Goal: Information Seeking & Learning: Learn about a topic

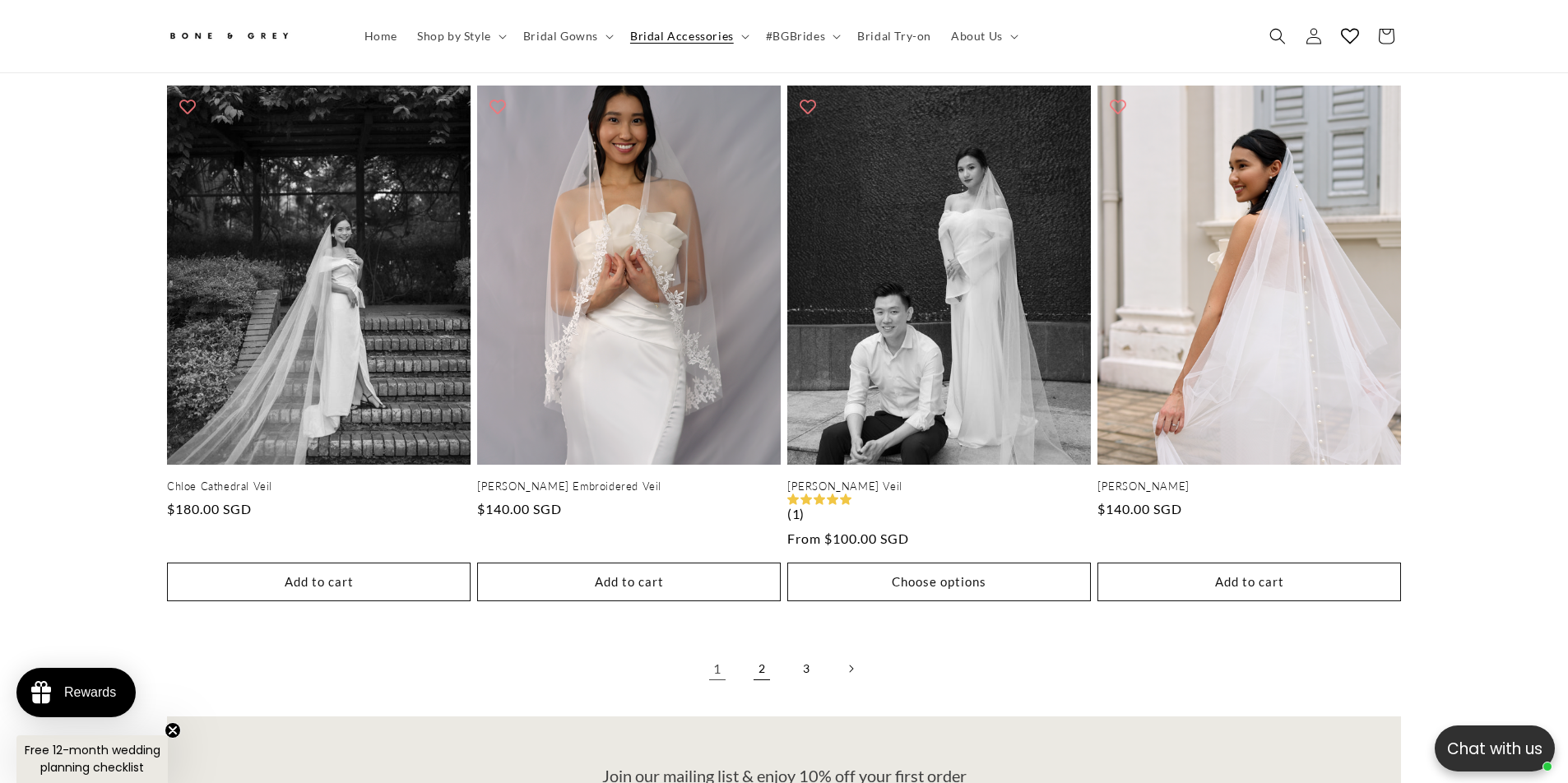
click at [757, 651] on link "2" at bounding box center [761, 669] width 36 height 36
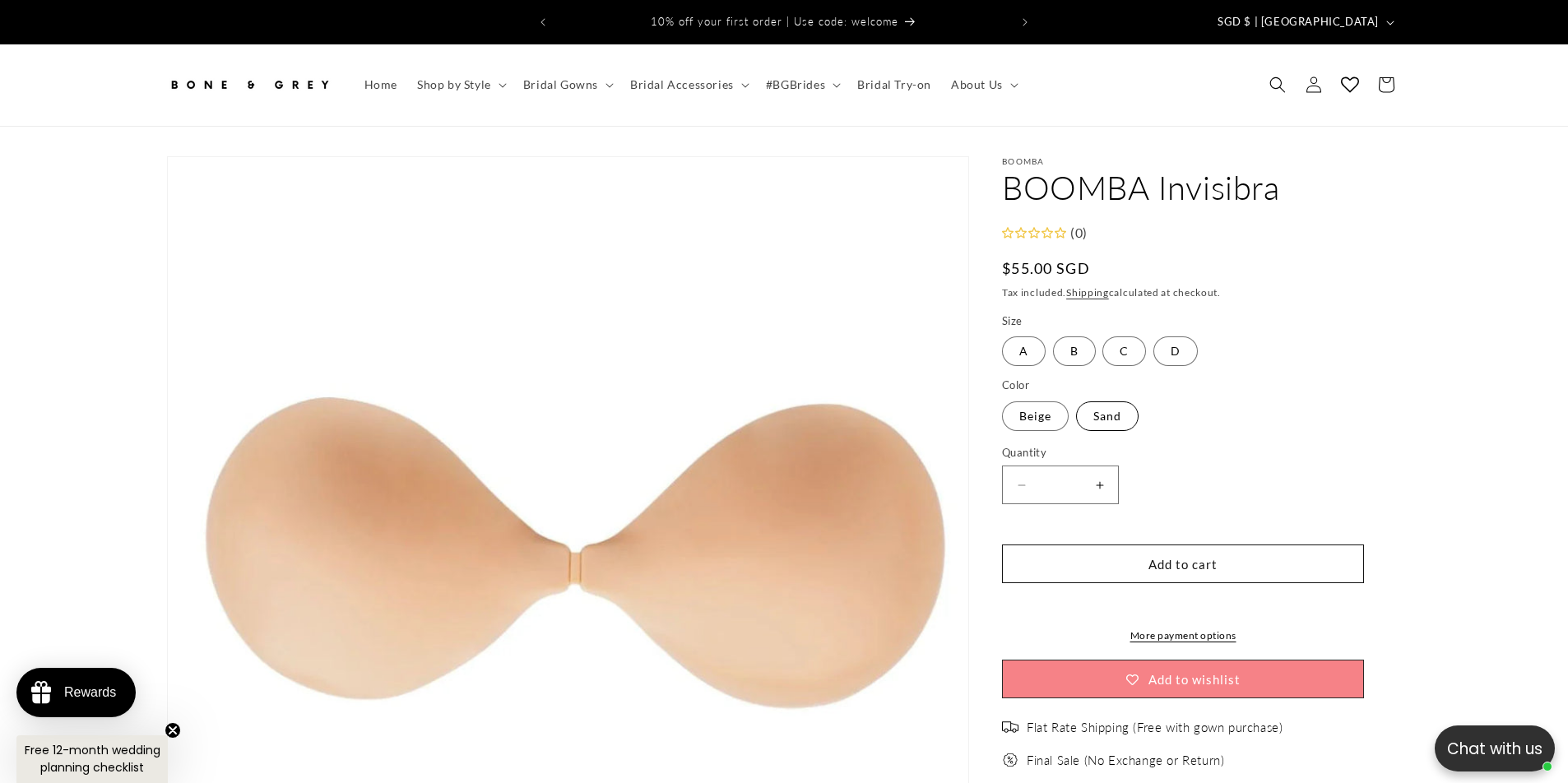
click at [1107, 401] on label "Sand Variant sold out or unavailable" at bounding box center [1107, 416] width 62 height 30
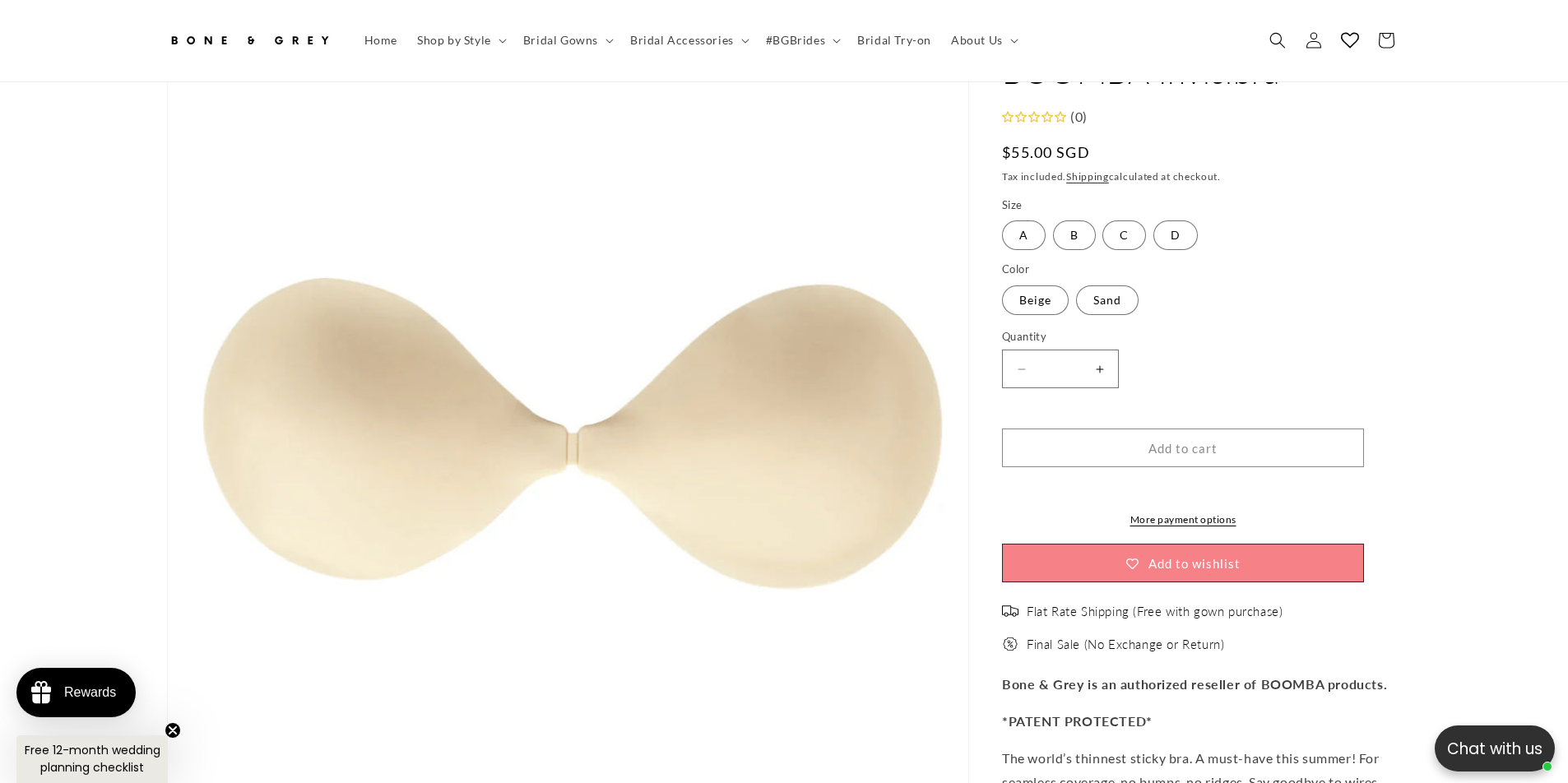
scroll to position [143, 0]
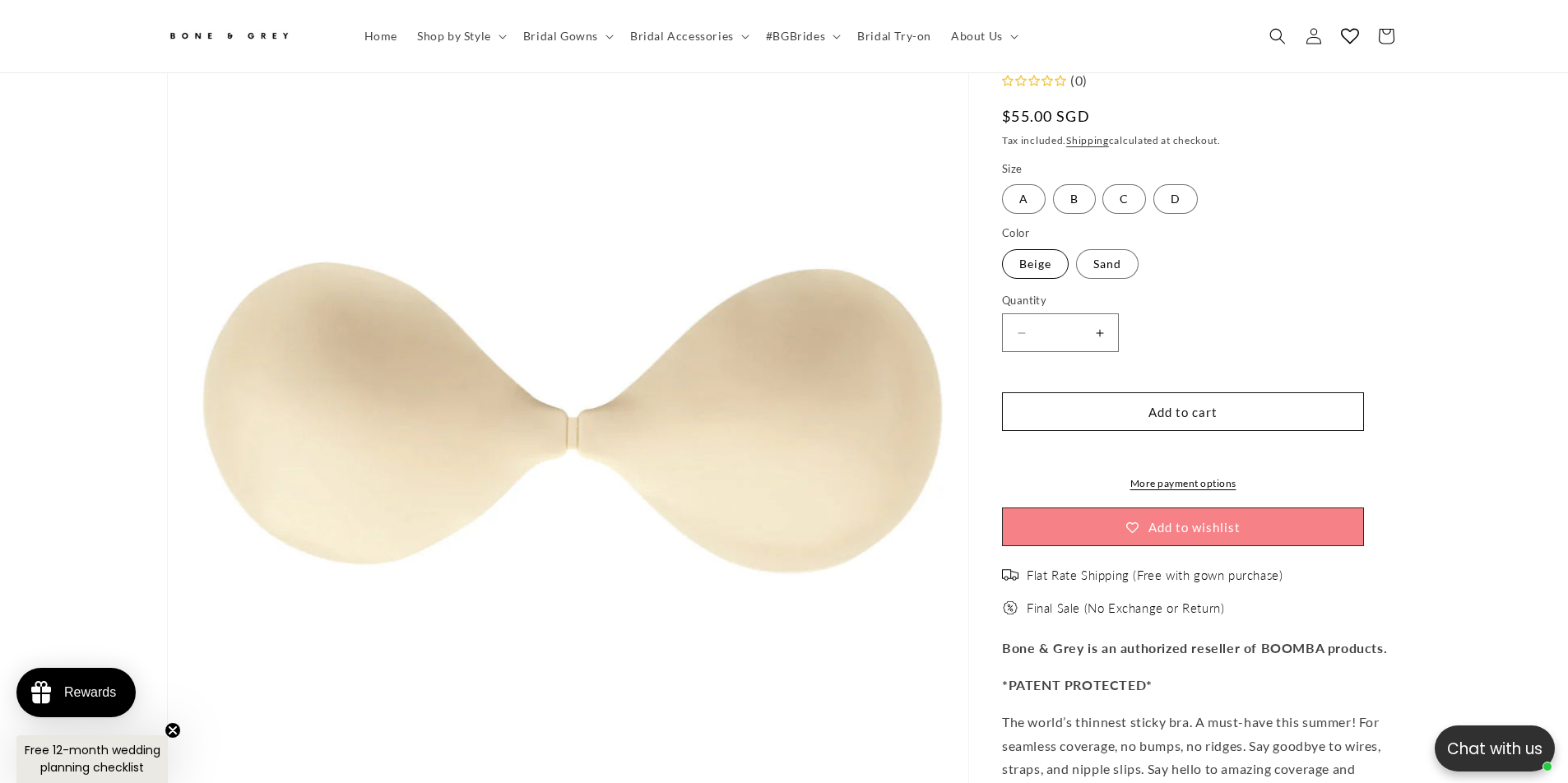
click at [1050, 249] on label "Beige Variant sold out or unavailable" at bounding box center [1035, 264] width 67 height 30
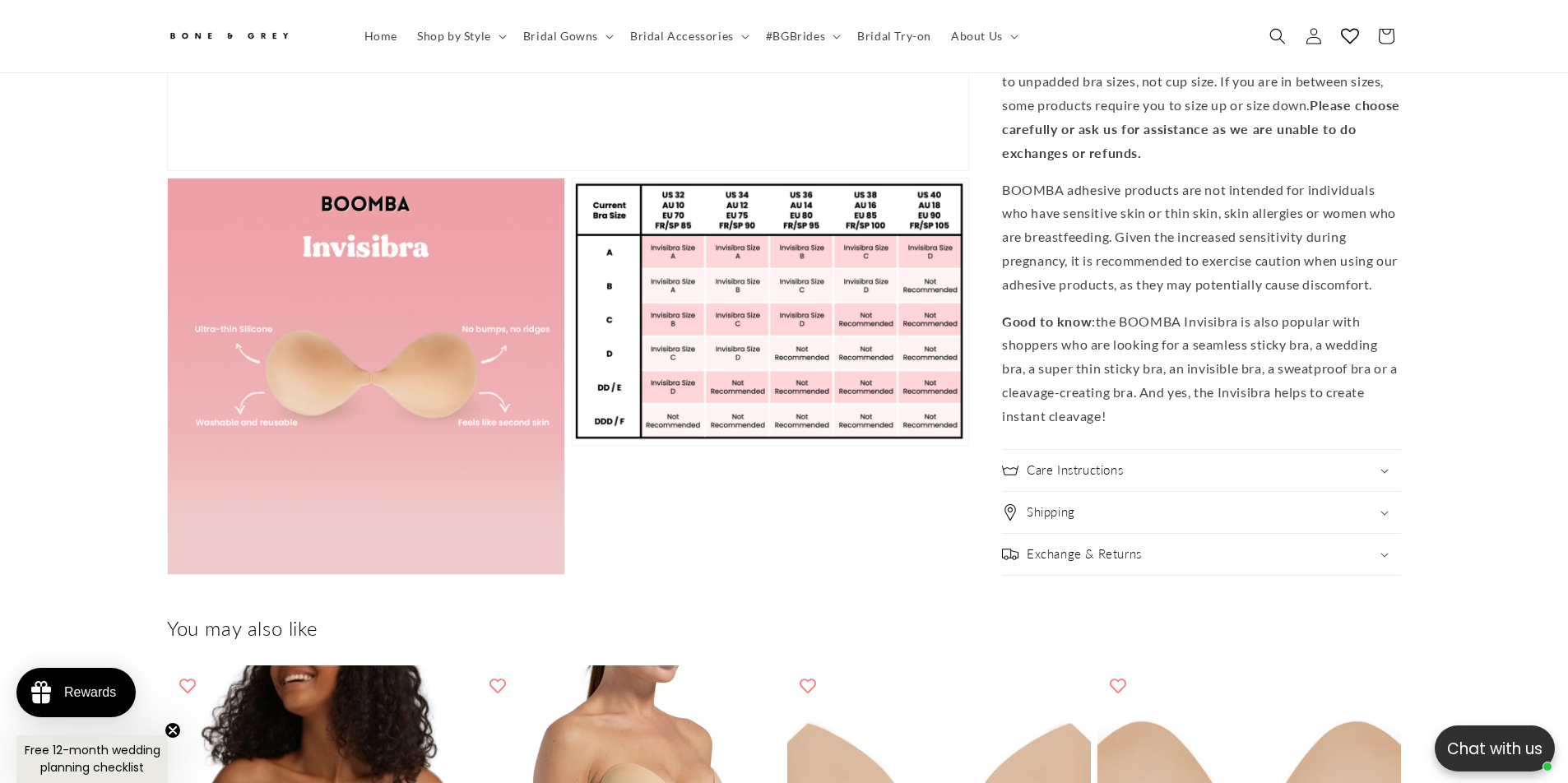
scroll to position [0, 906]
click at [1103, 479] on h2 "Care Instructions" at bounding box center [1075, 471] width 96 height 16
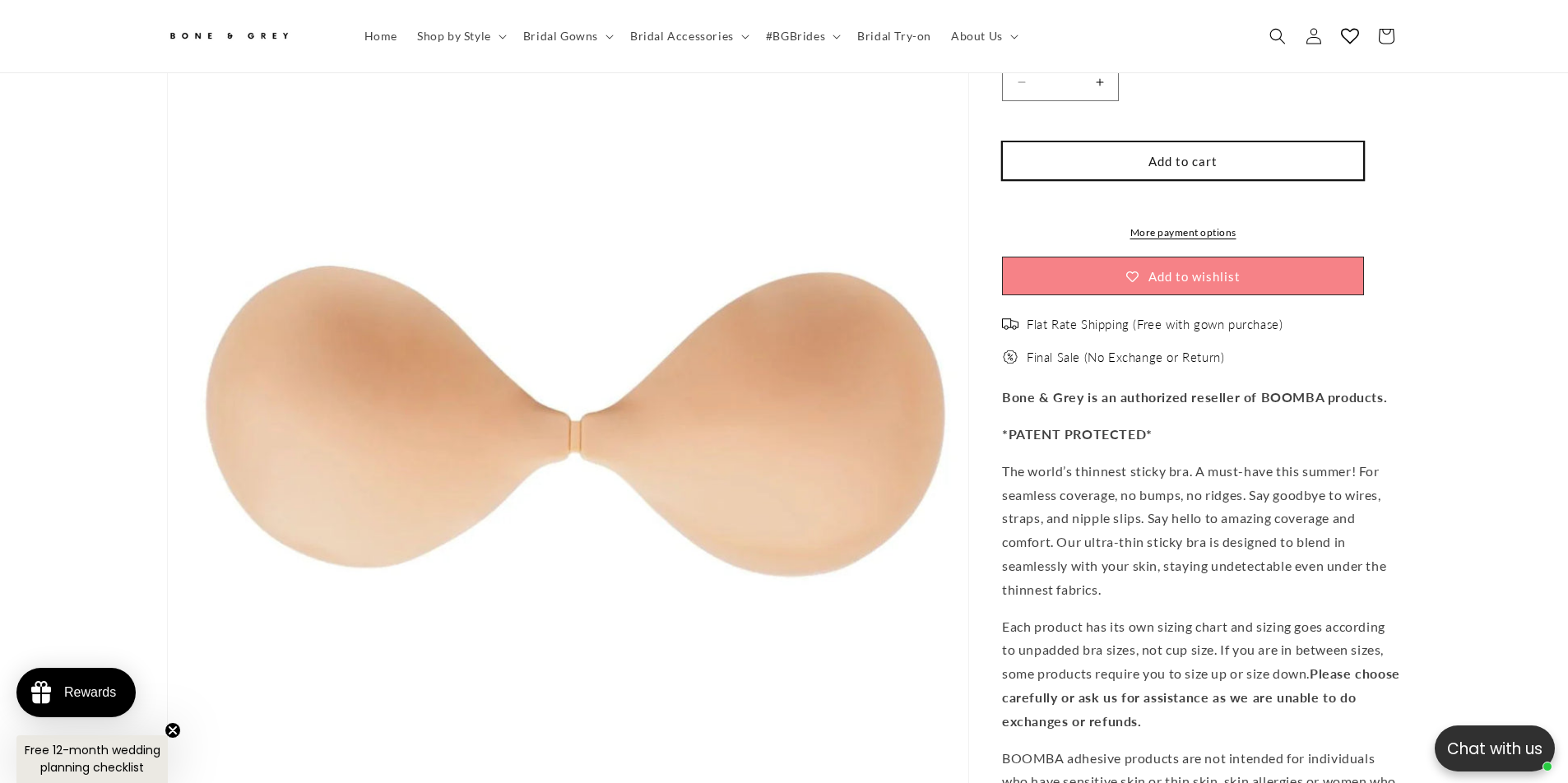
scroll to position [62, 0]
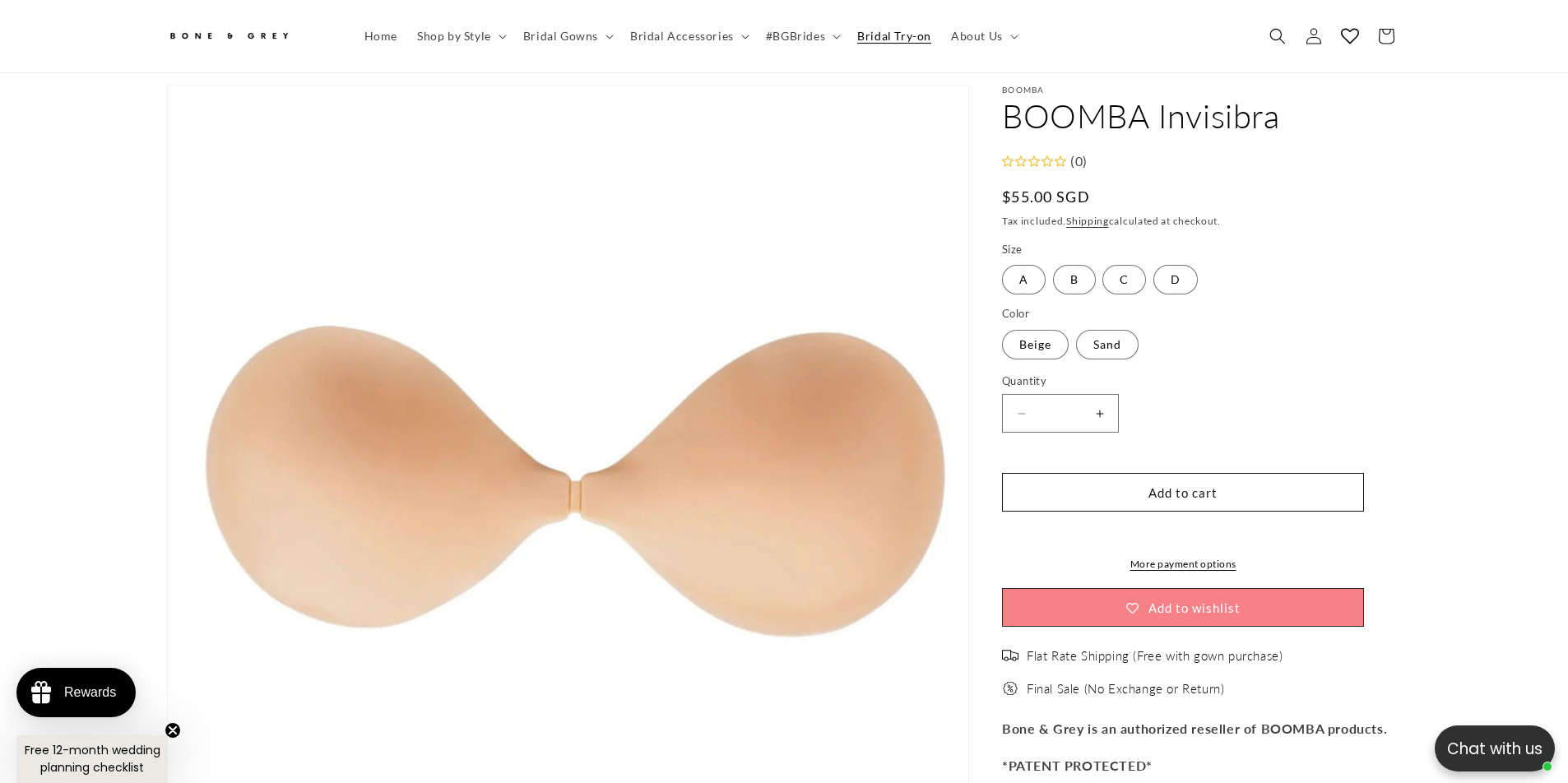
click at [886, 39] on span "Bridal Try-on" at bounding box center [895, 36] width 74 height 14
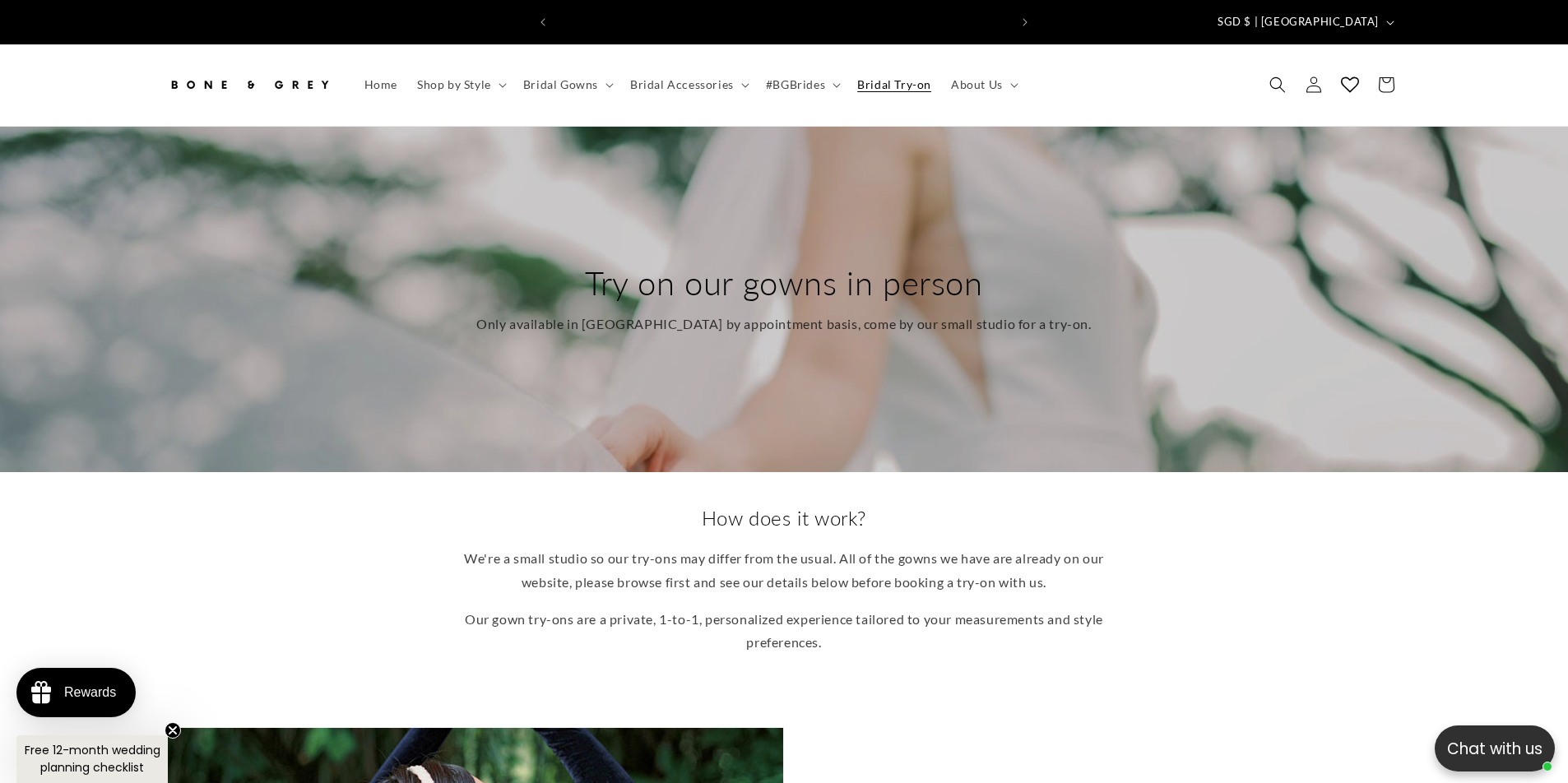
scroll to position [0, 453]
click at [705, 77] on span "Bridal Accessories" at bounding box center [681, 85] width 104 height 14
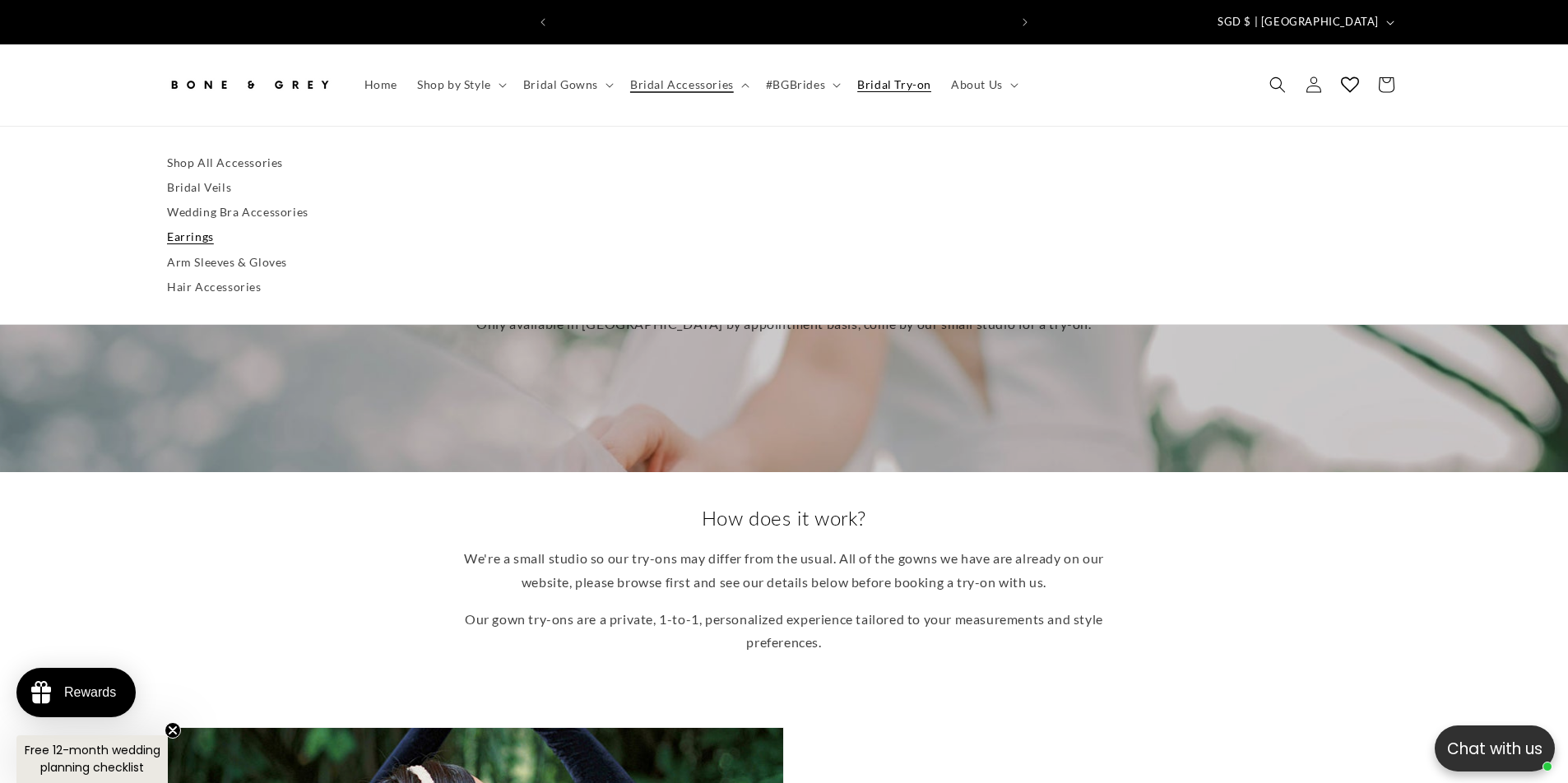
scroll to position [0, 906]
click at [202, 225] on link "Earrings" at bounding box center [784, 237] width 1234 height 24
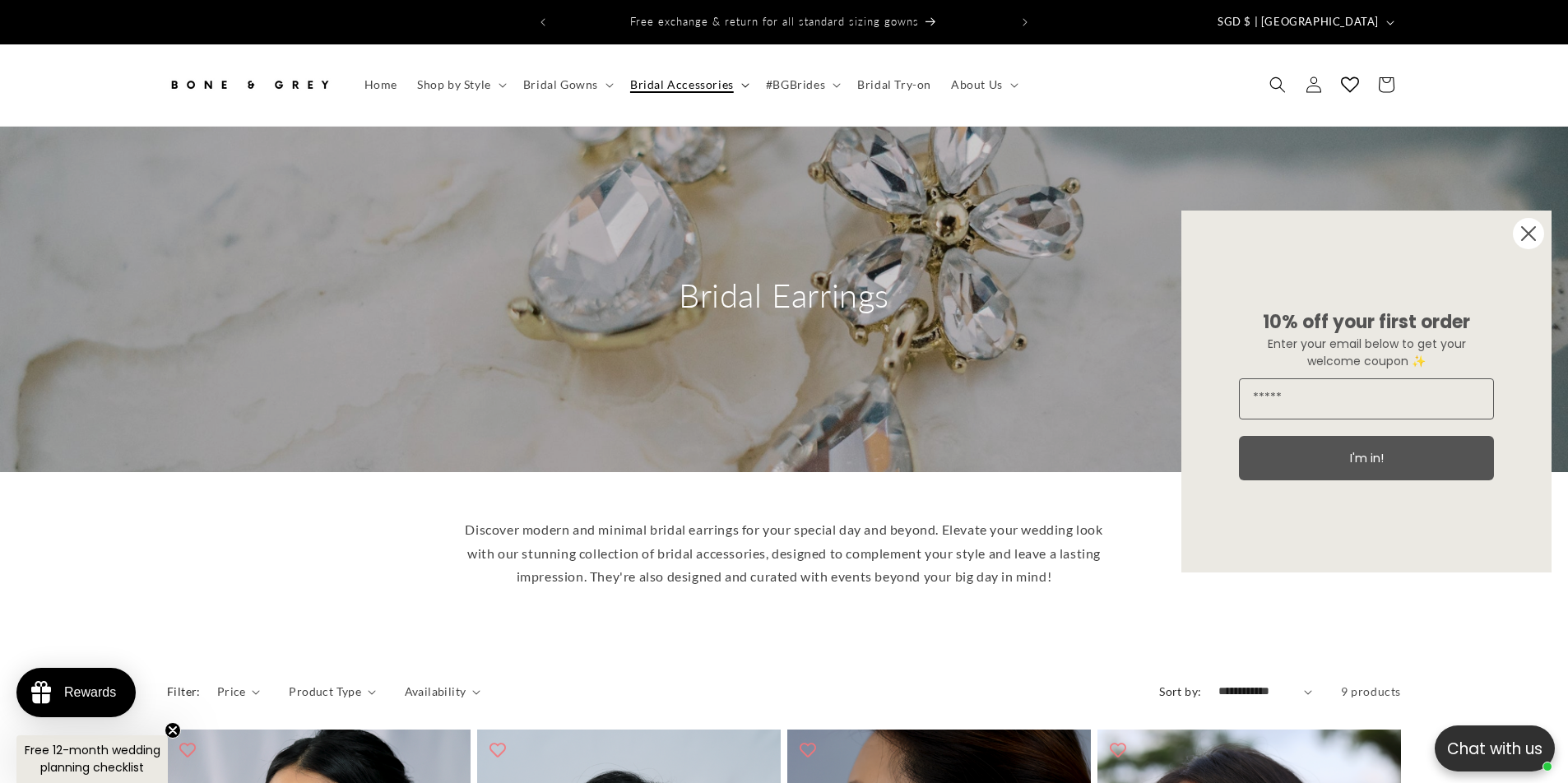
click at [699, 77] on span "Bridal Accessories" at bounding box center [681, 85] width 104 height 14
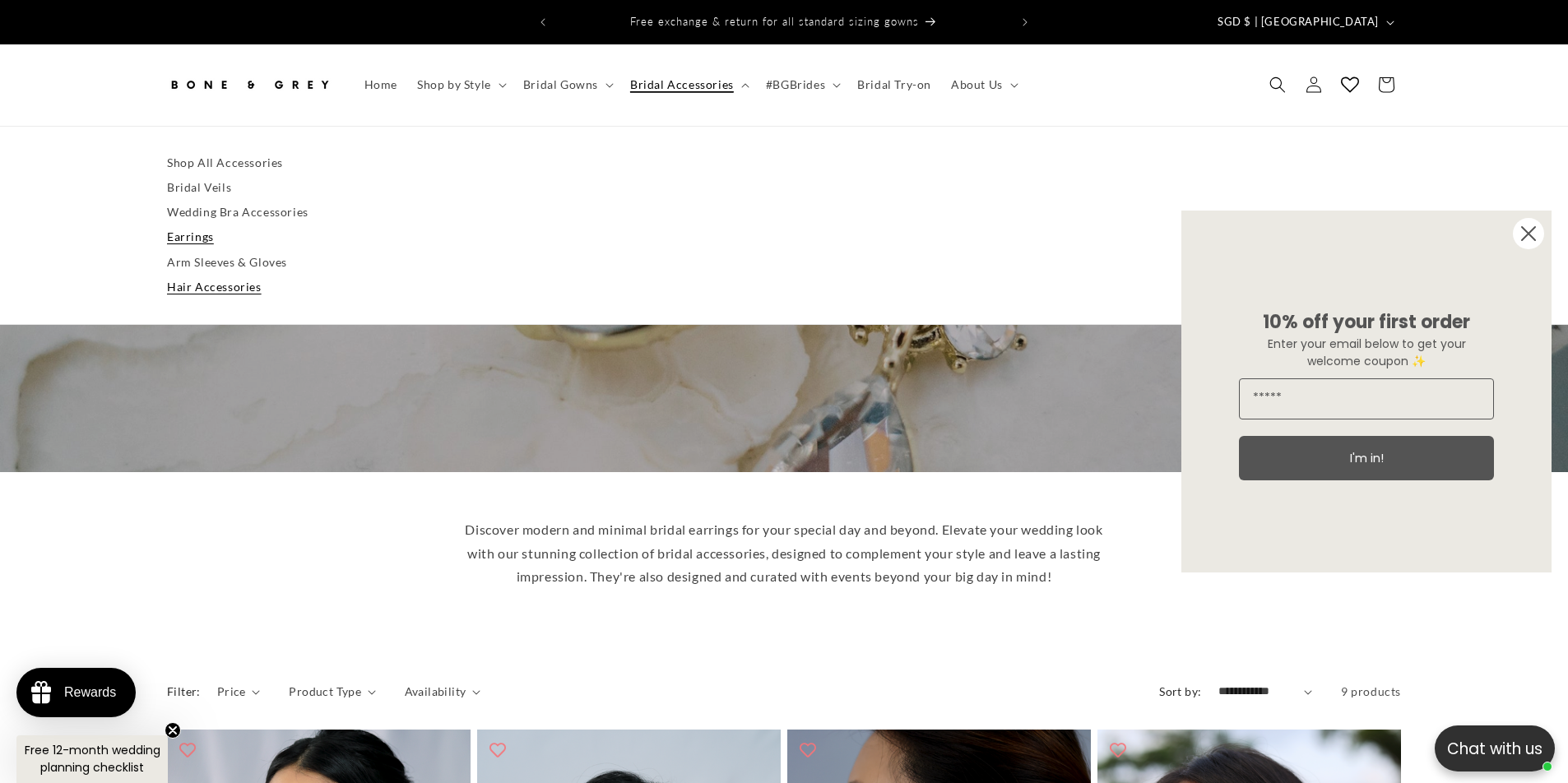
click at [228, 274] on link "Hair Accessories" at bounding box center [784, 286] width 1234 height 24
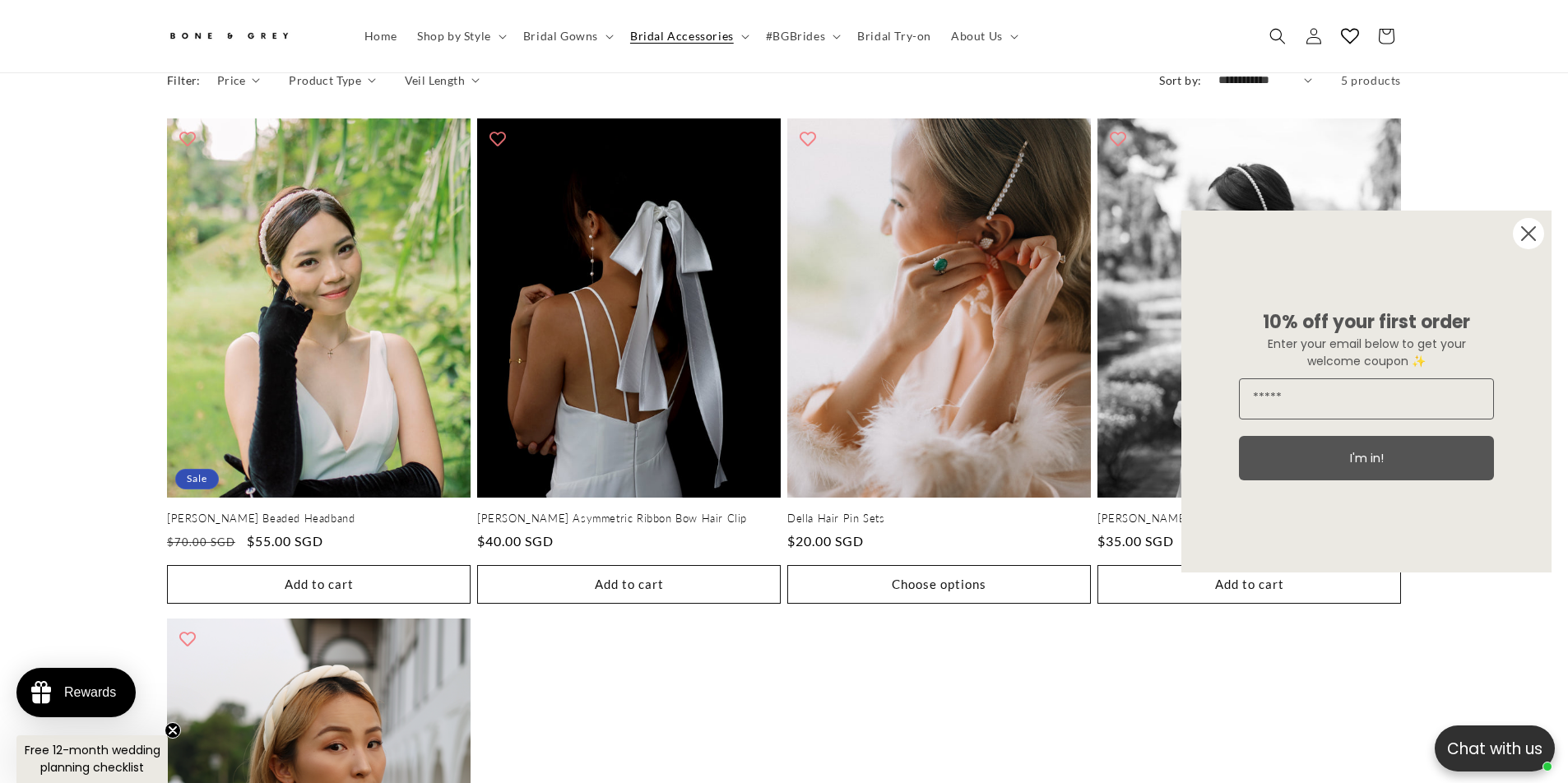
click at [1536, 237] on circle "Close dialog" at bounding box center [1528, 233] width 32 height 32
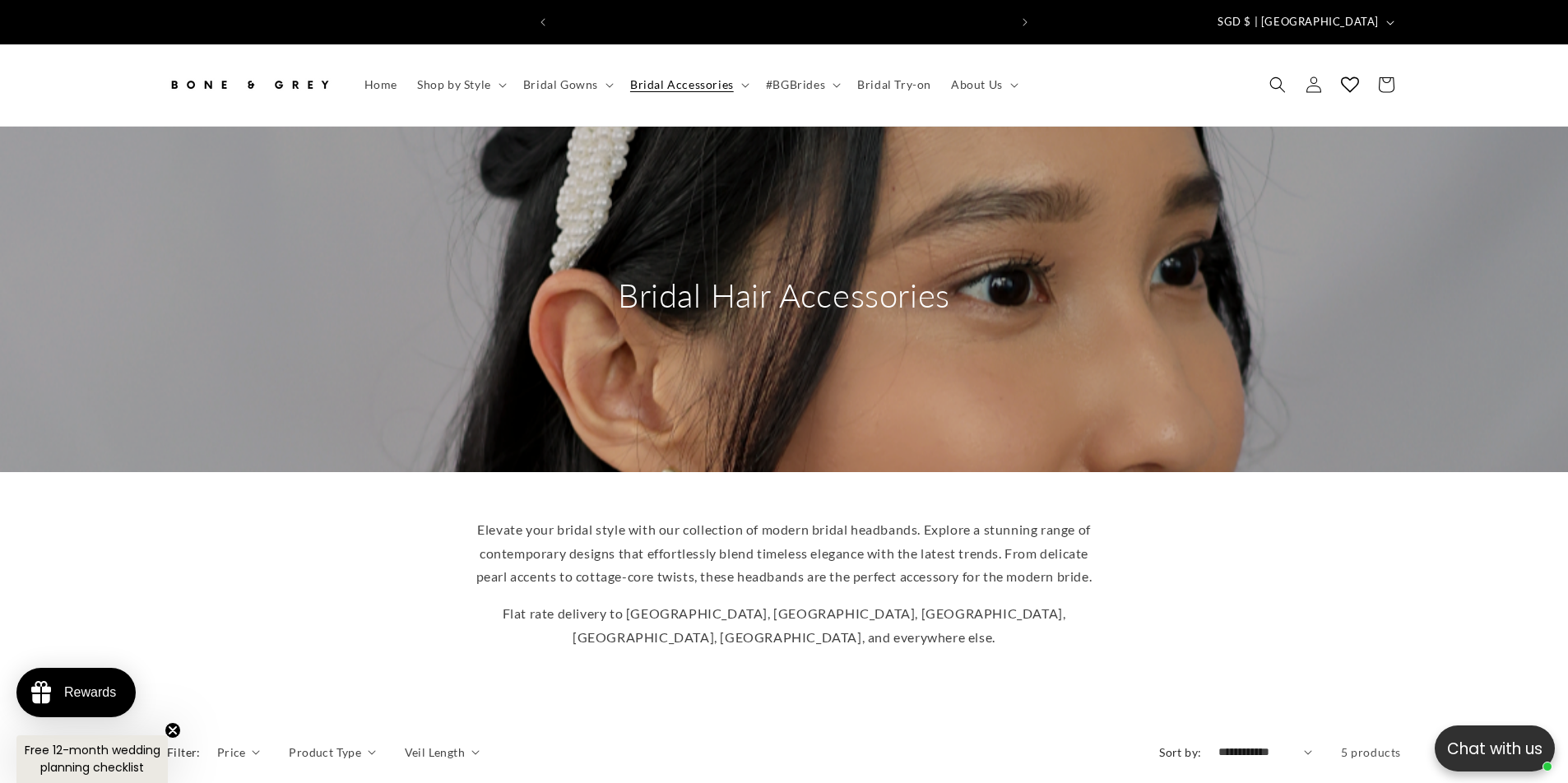
scroll to position [0, 453]
click at [578, 77] on span "Bridal Gowns" at bounding box center [560, 85] width 75 height 14
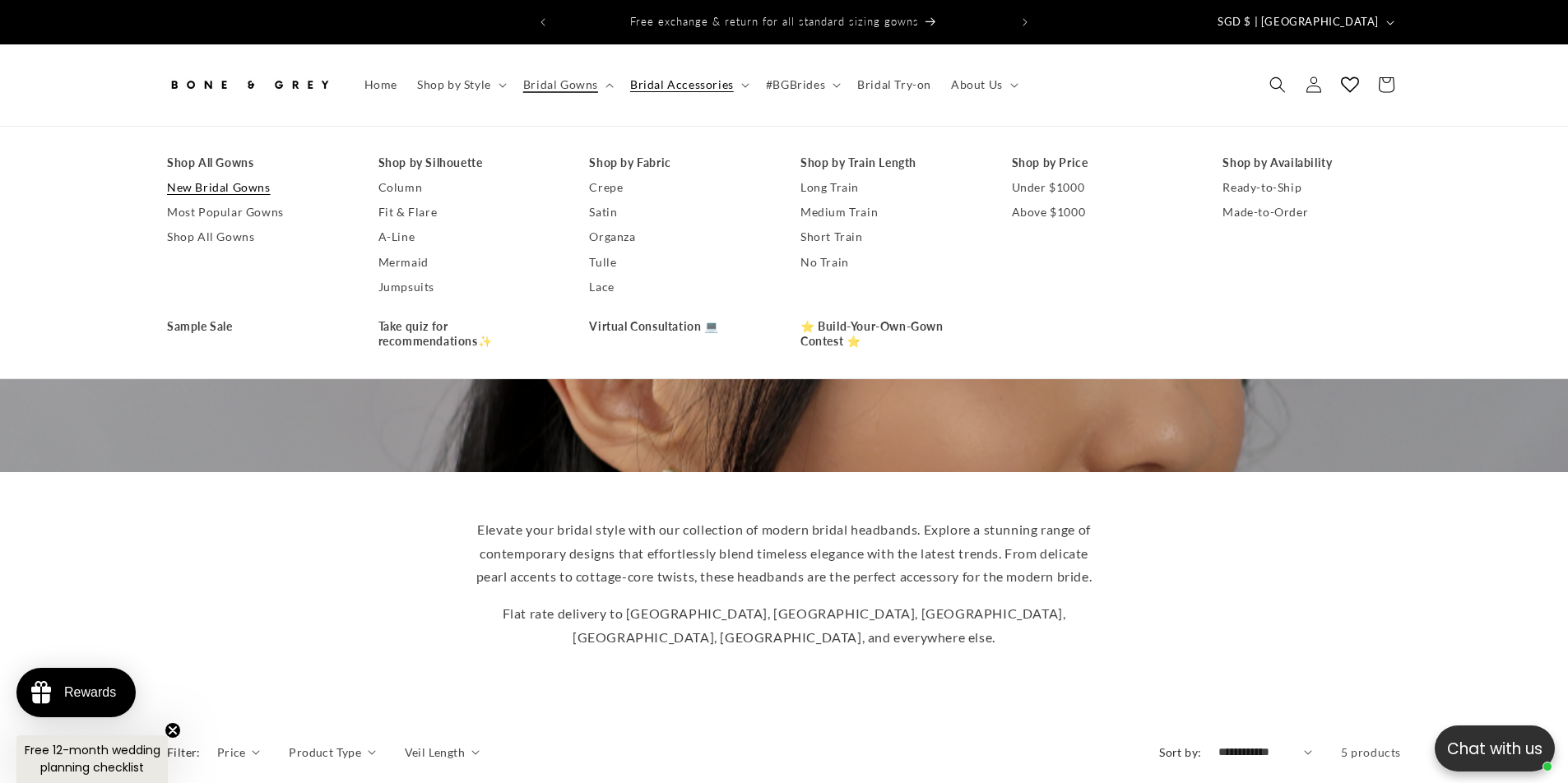
click at [244, 176] on link "New Bridal Gowns" at bounding box center [257, 187] width 178 height 24
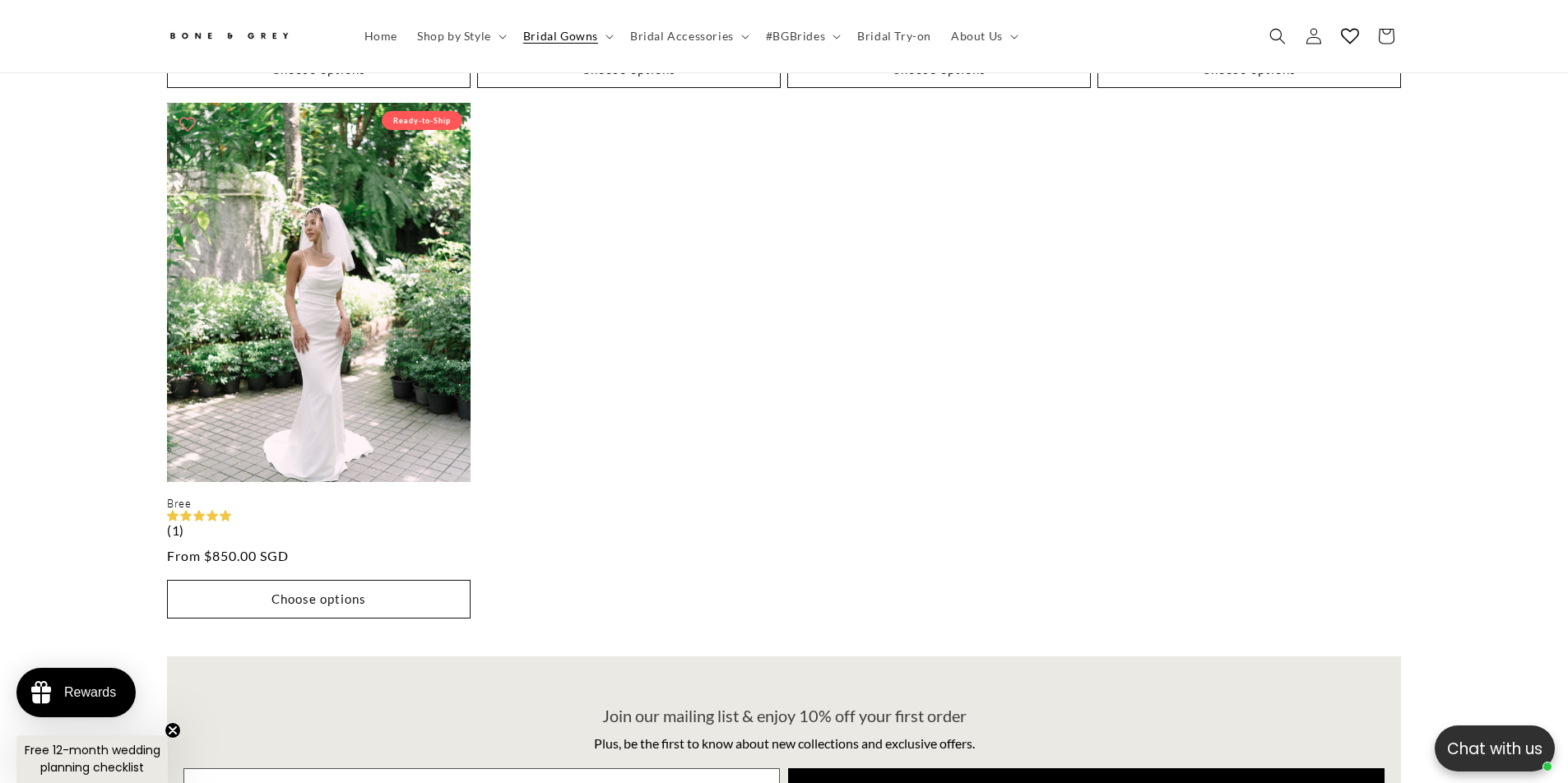
scroll to position [310, 0]
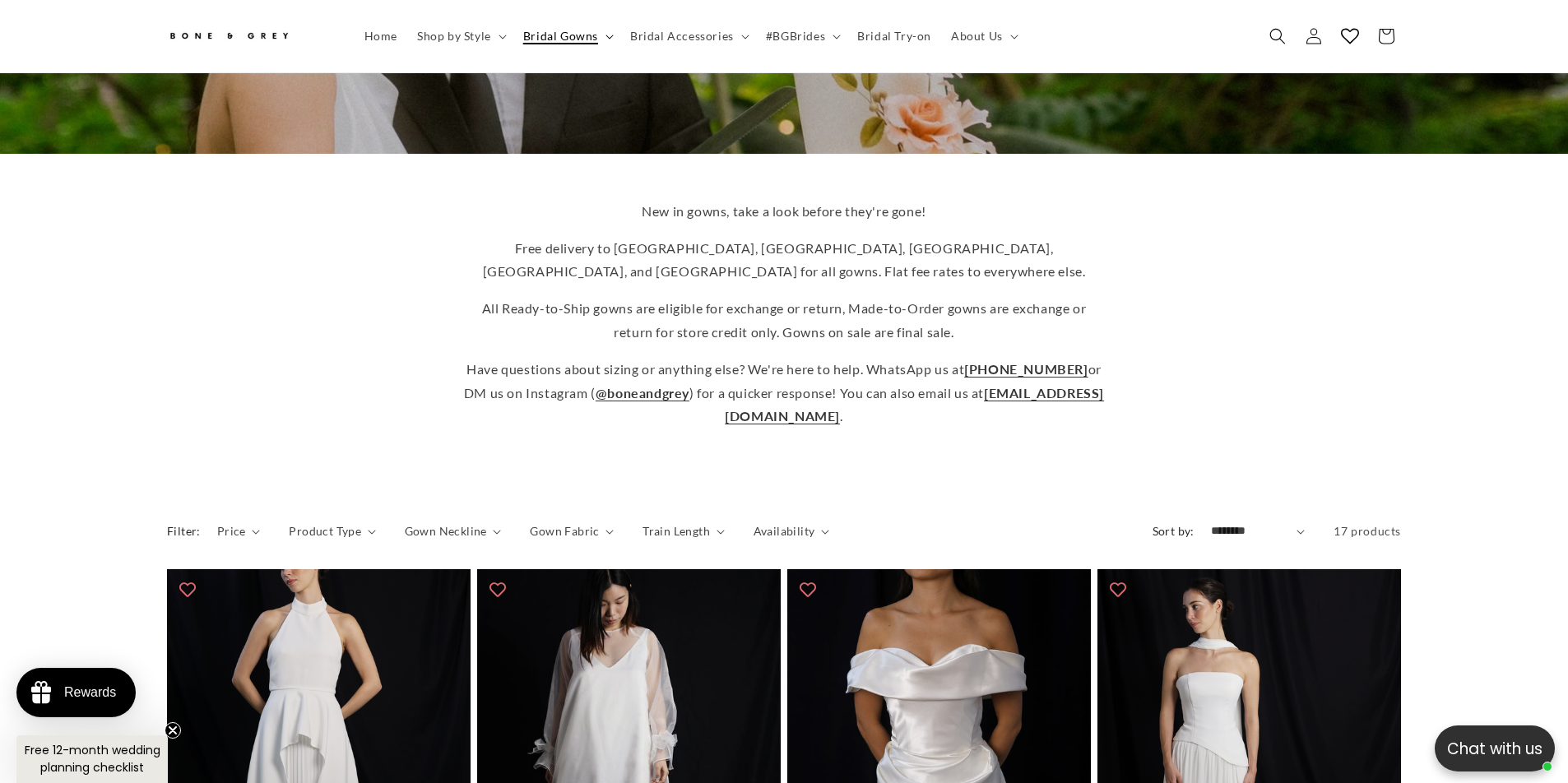
click at [581, 39] on span "Bridal Gowns" at bounding box center [560, 36] width 75 height 14
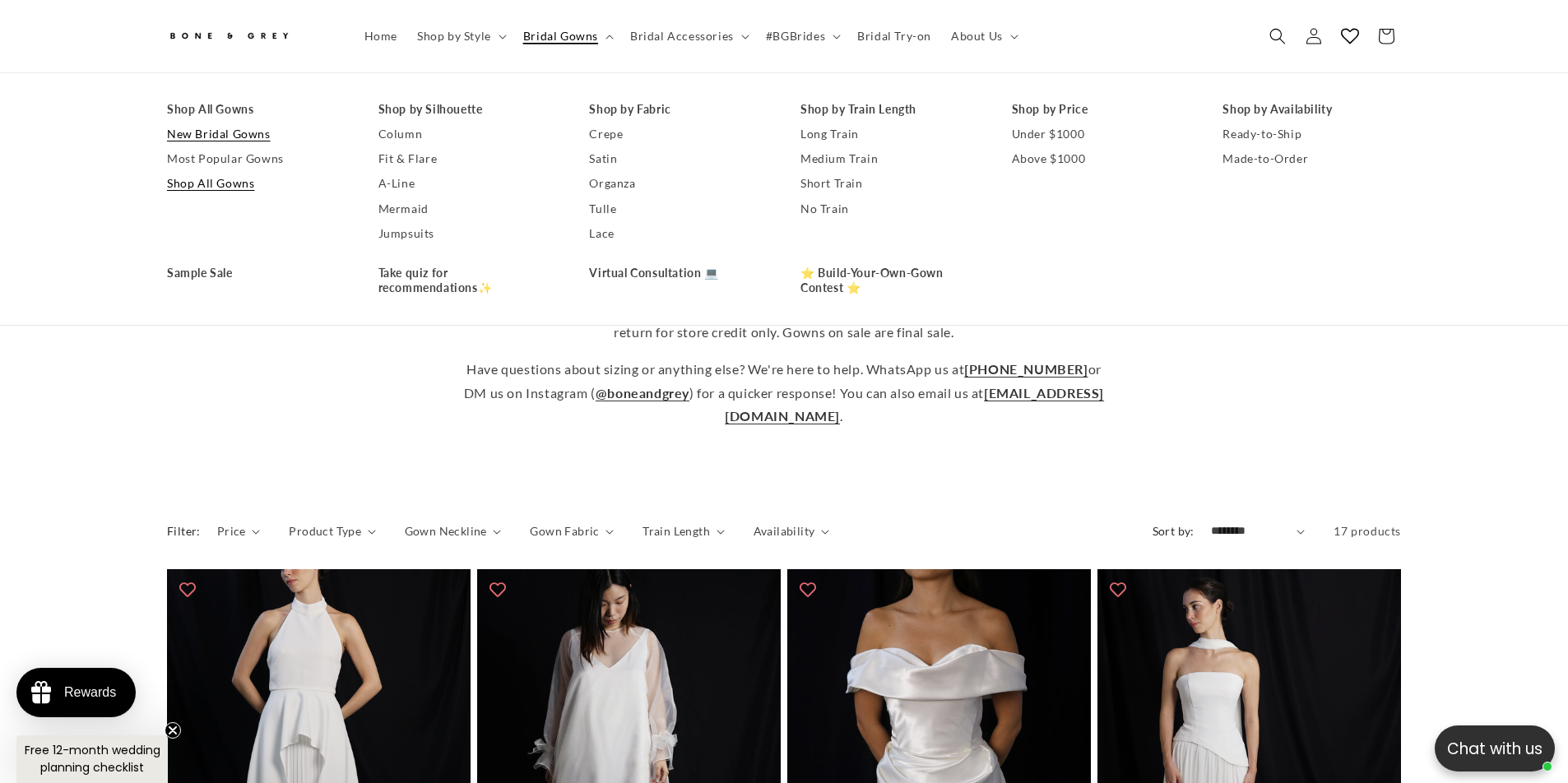
scroll to position [0, 0]
click at [234, 160] on link "Most Popular Gowns" at bounding box center [257, 158] width 178 height 24
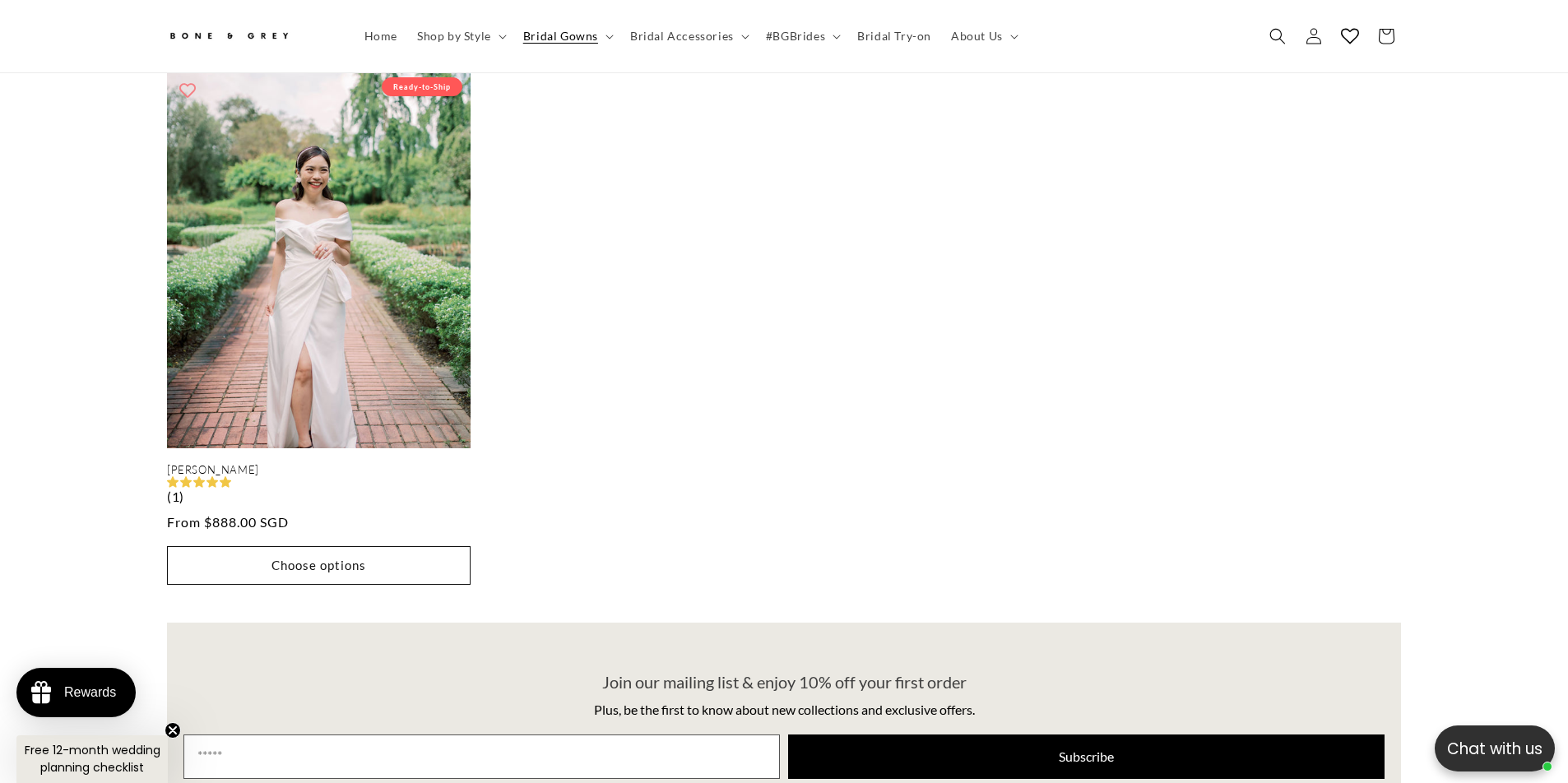
scroll to position [0, 453]
click at [801, 36] on span "#BGBrides" at bounding box center [796, 36] width 59 height 14
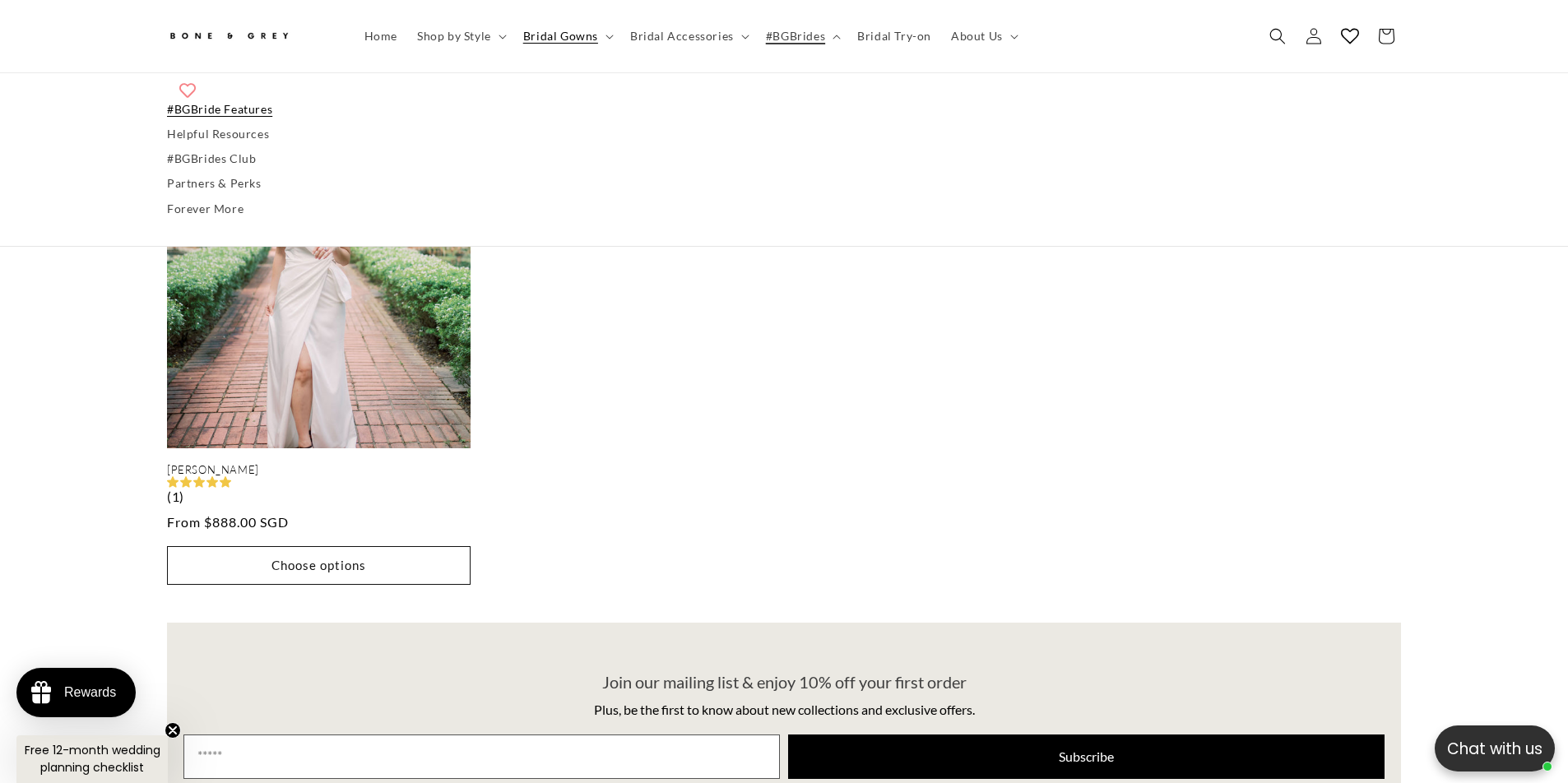
click at [241, 113] on link "#BGBride Features" at bounding box center [784, 109] width 1234 height 24
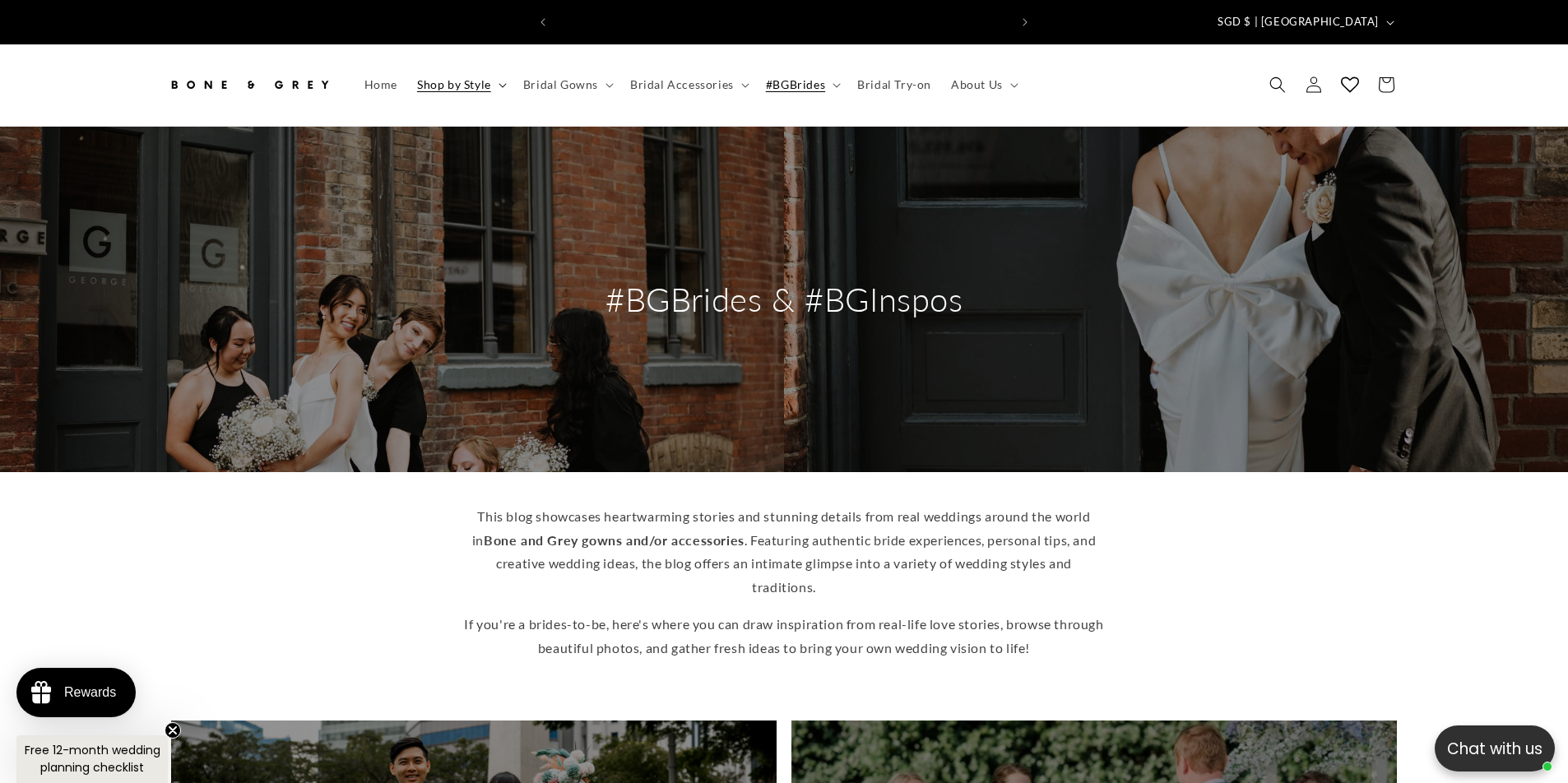
click at [466, 77] on span "Shop by Style" at bounding box center [454, 85] width 74 height 14
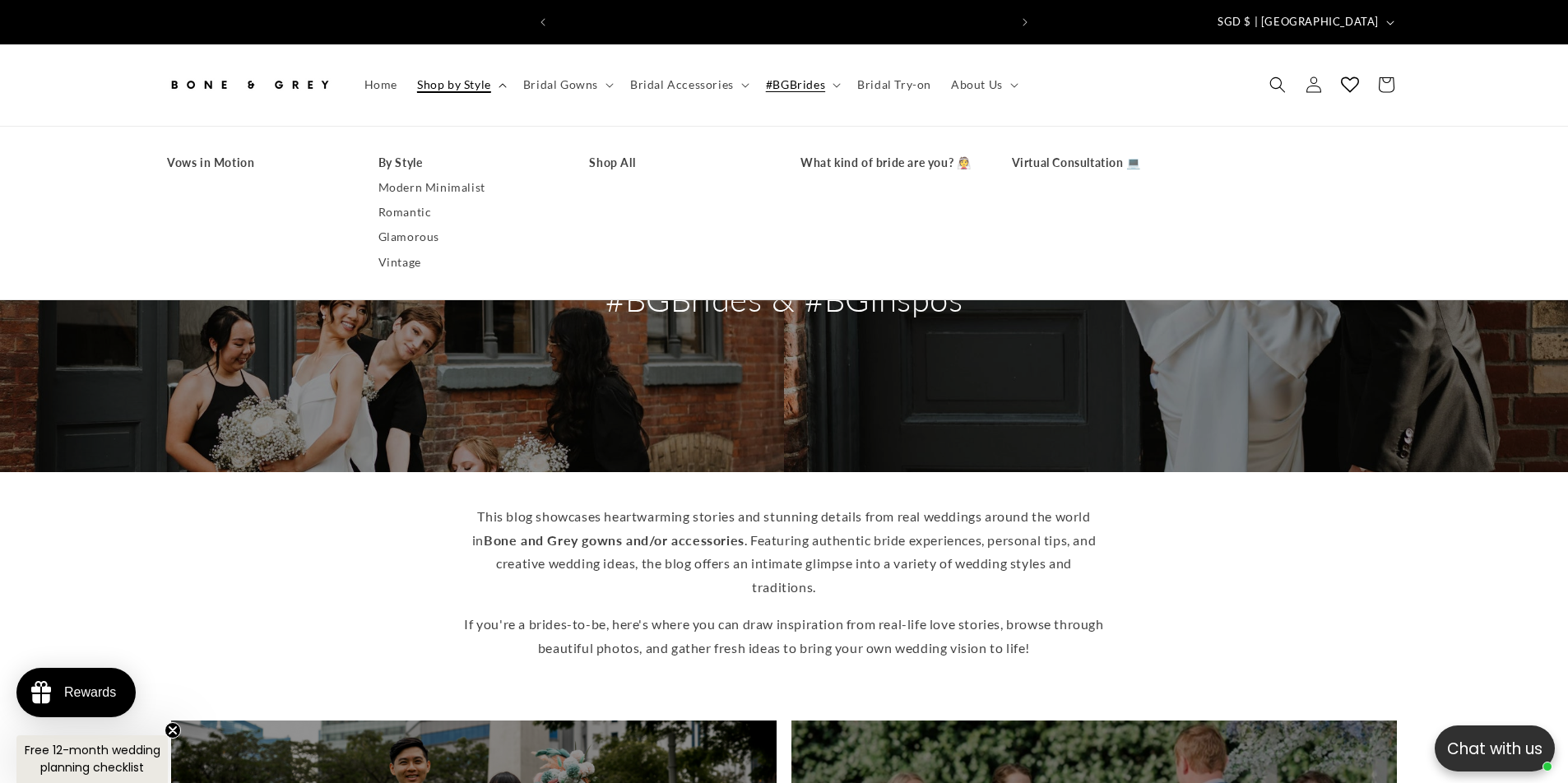
scroll to position [0, 906]
click at [437, 176] on link "Modern Minimalist" at bounding box center [468, 187] width 178 height 24
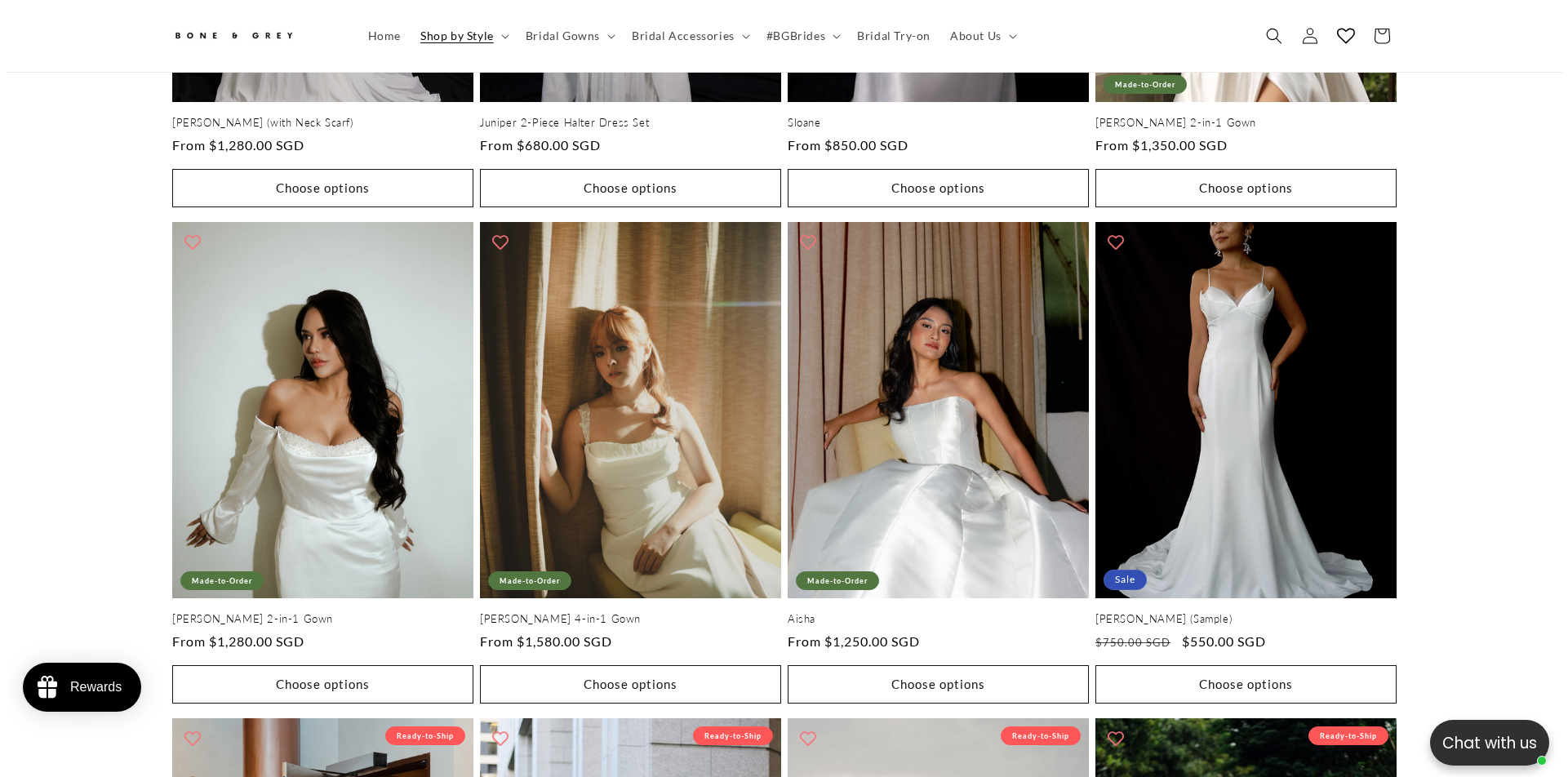
scroll to position [1595, 0]
